Goal: Task Accomplishment & Management: Use online tool/utility

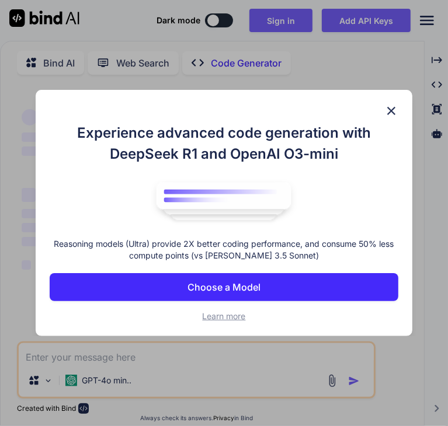
click at [208, 283] on p "Choose a Model" at bounding box center [223, 287] width 73 height 14
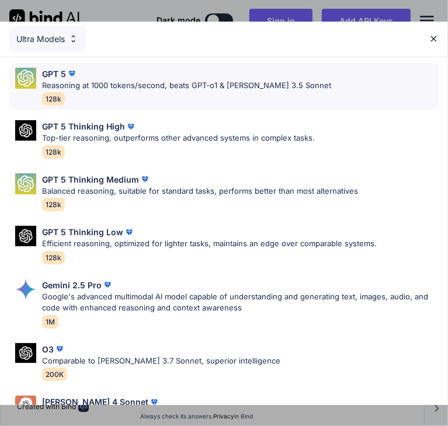
scroll to position [147, 0]
type textarea "x"
click at [100, 120] on p "GPT 5 Thinking High" at bounding box center [83, 126] width 83 height 12
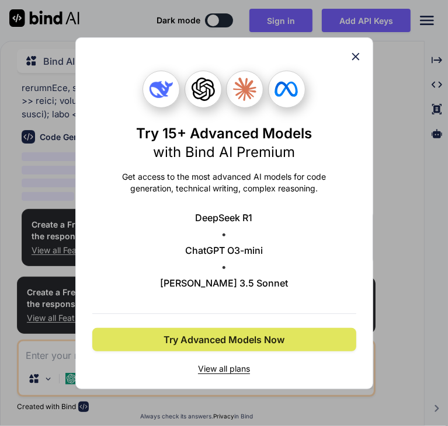
click at [206, 329] on button "Try Advanced Models Now" at bounding box center [224, 339] width 264 height 23
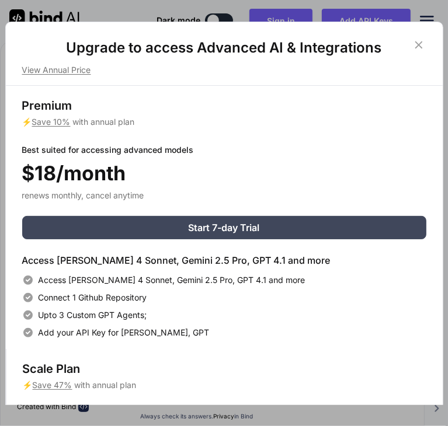
click at [415, 46] on icon at bounding box center [418, 45] width 13 height 13
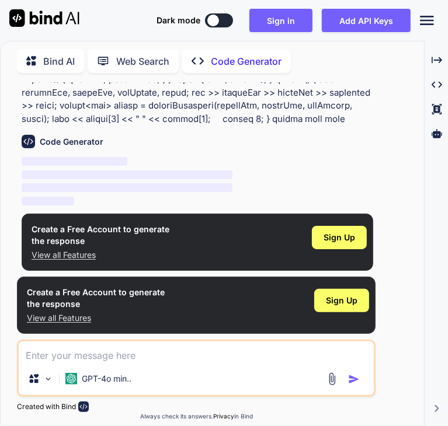
scroll to position [142, 0]
click at [331, 232] on span "Sign Up" at bounding box center [339, 238] width 32 height 12
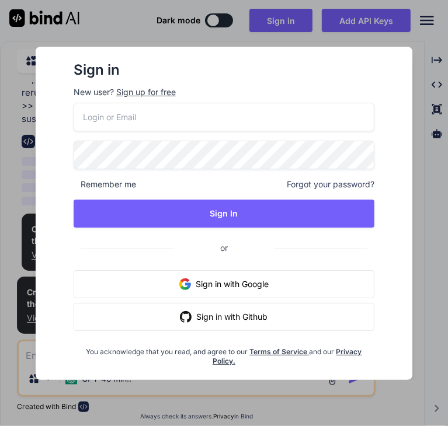
click at [250, 277] on button "Sign in with Google" at bounding box center [224, 284] width 301 height 28
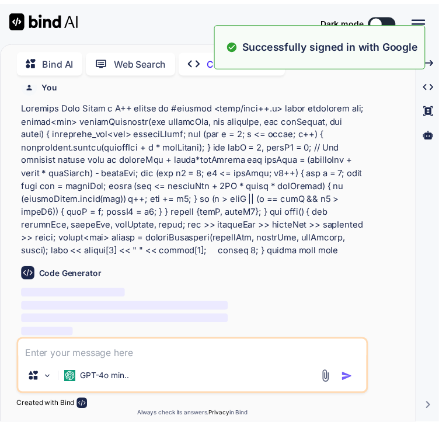
scroll to position [0, 0]
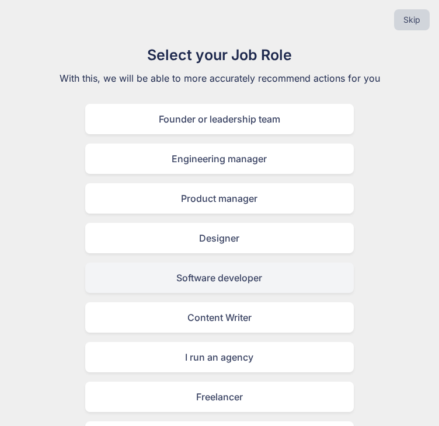
click at [252, 288] on div "Software developer" at bounding box center [219, 278] width 269 height 30
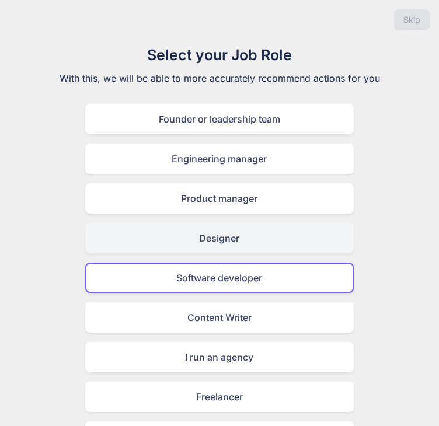
scroll to position [112, 0]
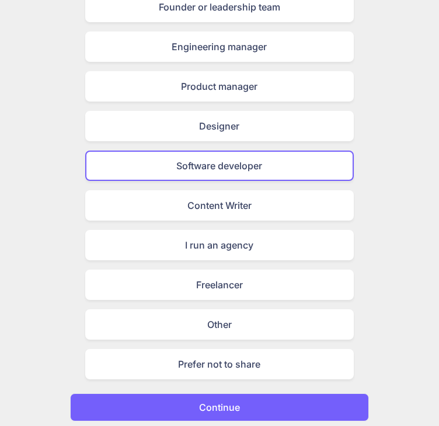
click at [250, 397] on button "Continue" at bounding box center [219, 408] width 299 height 28
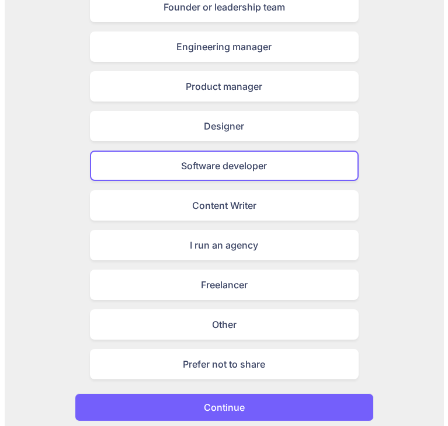
scroll to position [0, 0]
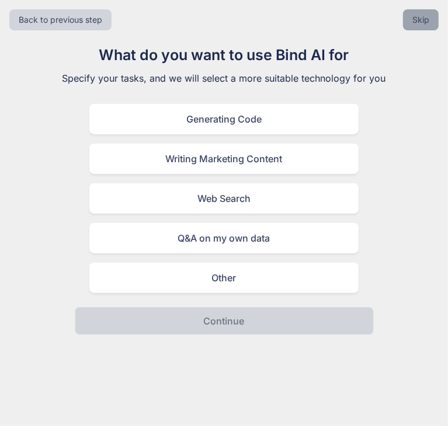
click at [427, 18] on button "Skip" at bounding box center [421, 19] width 36 height 21
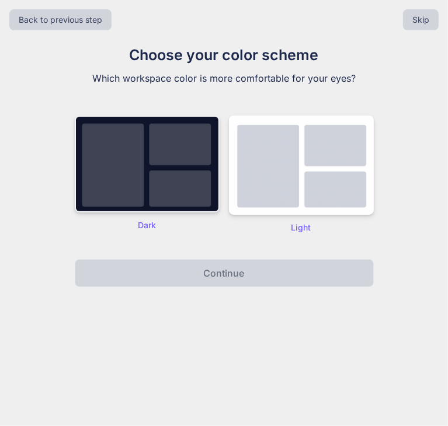
click at [201, 155] on img at bounding box center [147, 164] width 145 height 97
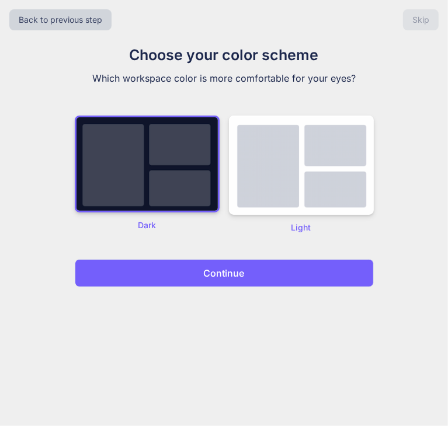
click at [191, 278] on button "Continue" at bounding box center [224, 273] width 299 height 28
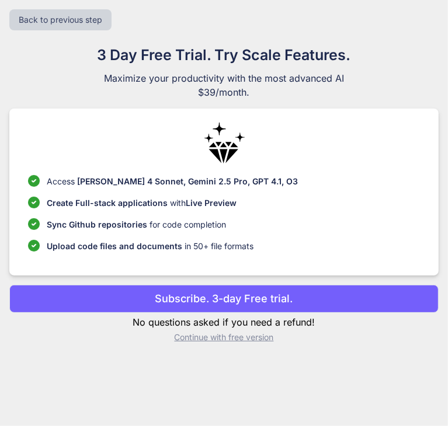
click at [211, 338] on p "Continue with free version" at bounding box center [223, 338] width 429 height 12
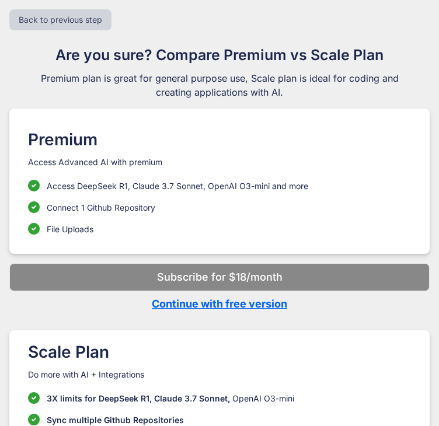
click at [213, 307] on p "Continue with free version" at bounding box center [219, 304] width 420 height 16
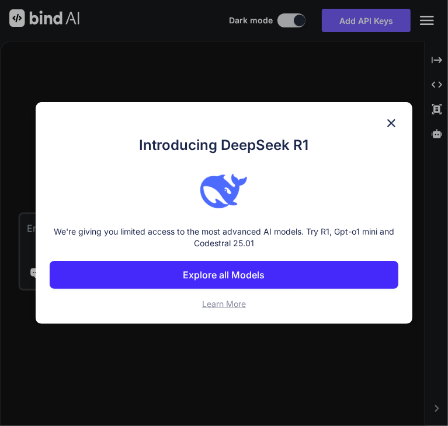
click at [213, 307] on span "Learn More" at bounding box center [224, 304] width 44 height 10
click at [385, 121] on img at bounding box center [391, 123] width 14 height 14
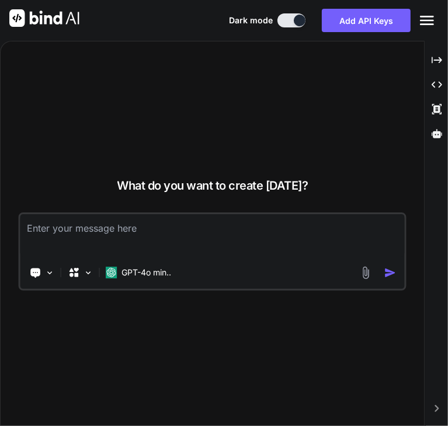
click at [245, 231] on textarea at bounding box center [212, 235] width 385 height 43
